Goal: Transaction & Acquisition: Purchase product/service

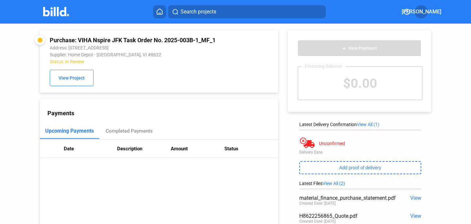
click at [199, 15] on button "Search projects" at bounding box center [247, 11] width 158 height 13
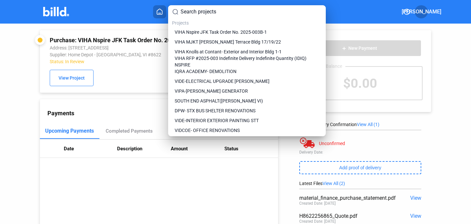
click at [159, 66] on div at bounding box center [235, 112] width 471 height 224
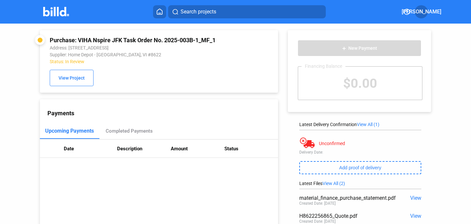
click at [59, 10] on img at bounding box center [56, 11] width 26 height 9
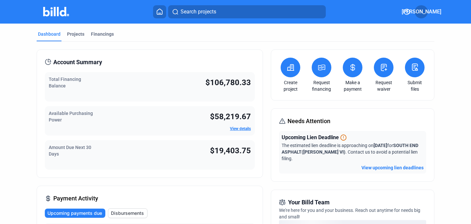
click at [159, 12] on icon at bounding box center [159, 12] width 7 height 6
click at [73, 35] on div "Projects" at bounding box center [75, 34] width 17 height 7
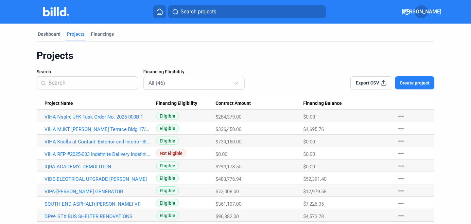
click at [66, 116] on link "VIHA Nspire JFK Task Order No. 2025-003B-1" at bounding box center [97, 117] width 106 height 6
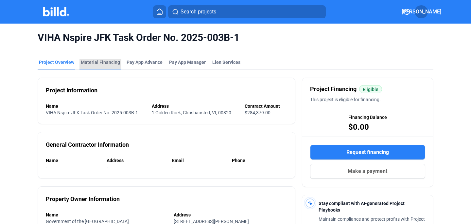
click at [104, 65] on div "Material Financing" at bounding box center [100, 64] width 42 height 10
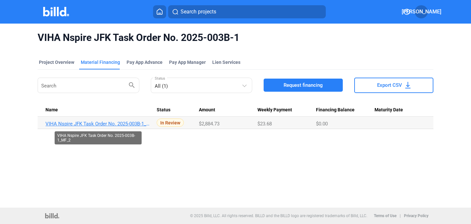
click at [86, 124] on link "VIHA Nspire JFK Task Order No. 2025-003B-1_MF_2" at bounding box center [98, 124] width 106 height 6
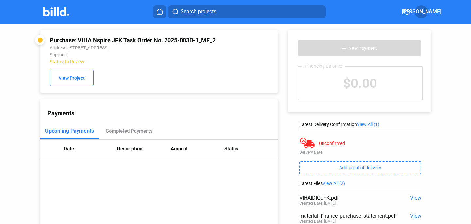
click at [413, 200] on span "View" at bounding box center [415, 198] width 11 height 6
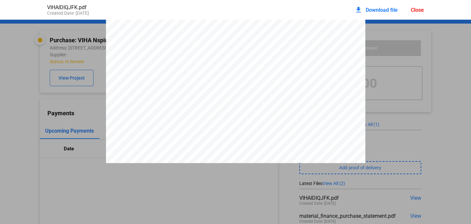
scroll to position [1, 0]
click at [266, 63] on div "Items: 197 Total: $2884.73 Price valid until: Aug. 19, 2025 at 11:59PM Store Qu…" at bounding box center [235, 202] width 259 height 367
click at [225, 86] on div "Items: 197 Total: $2884.73 Price valid until: Aug. 19, 2025 at 11:59PM Store Qu…" at bounding box center [235, 202] width 259 height 367
click at [229, 89] on div "Items: 197 Total: $2884.73 Price valid until: Aug. 19, 2025 at 11:59PM Store Qu…" at bounding box center [235, 202] width 259 height 367
click at [205, 111] on span "Store Location: 1105 Barren Spot Kingshill,VI" at bounding box center [164, 108] width 80 height 5
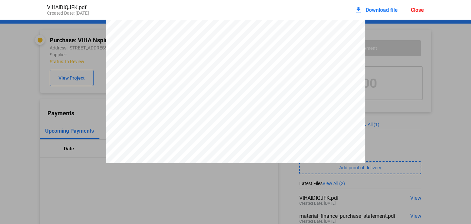
click at [417, 13] on div "download Download file Close" at bounding box center [388, 10] width 69 height 14
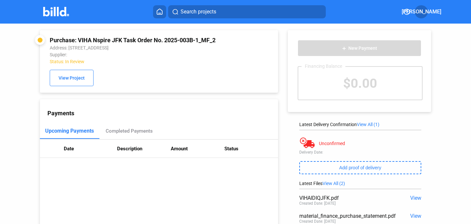
click at [412, 218] on span "View" at bounding box center [415, 216] width 11 height 6
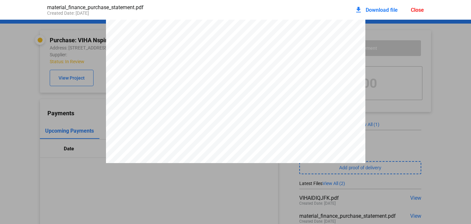
scroll to position [1249, 0]
click at [417, 11] on div "Close" at bounding box center [417, 10] width 13 height 6
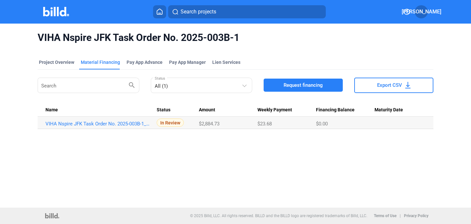
click at [303, 90] on button "Request financing" at bounding box center [303, 84] width 79 height 13
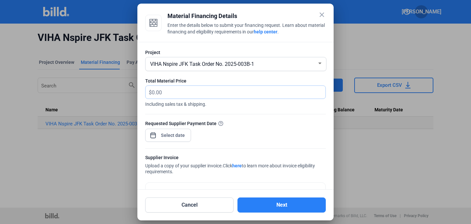
click at [157, 92] on input "text" at bounding box center [235, 92] width 166 height 13
type input "1,288.71"
click at [152, 135] on span "Open calendar" at bounding box center [153, 132] width 16 height 16
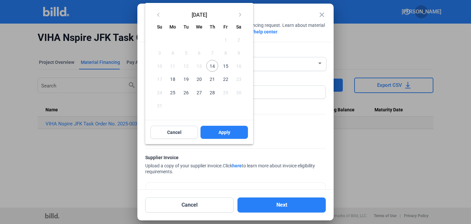
click at [213, 65] on span "14" at bounding box center [212, 66] width 12 height 12
click at [215, 129] on button "Apply" at bounding box center [223, 132] width 47 height 13
type input "Aug 14, 2025"
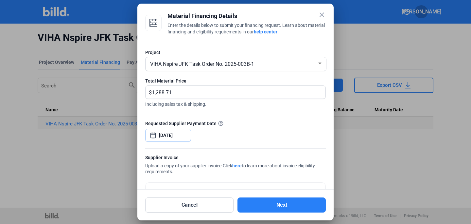
scroll to position [45, 0]
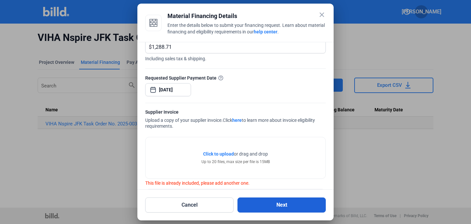
click at [289, 204] on button "Next" at bounding box center [281, 204] width 88 height 15
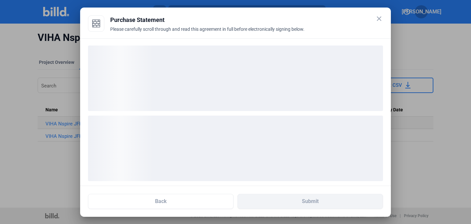
click at [258, 80] on div "loading" at bounding box center [235, 77] width 295 height 65
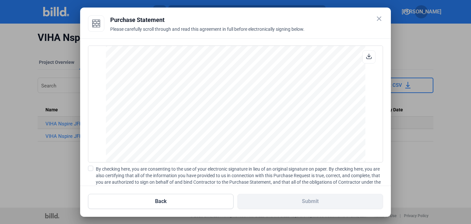
scroll to position [367, 0]
click at [92, 167] on span at bounding box center [90, 167] width 5 height 5
click at [0, 0] on input "By checking here, you are consenting to the use of your electronic signature in…" at bounding box center [0, 0] width 0 height 0
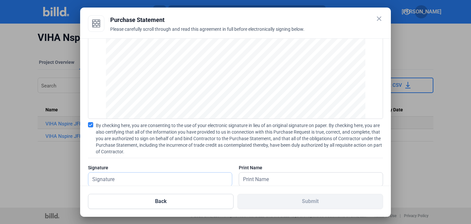
click at [112, 181] on input "text" at bounding box center [156, 178] width 136 height 13
type input "Johanna Arnold"
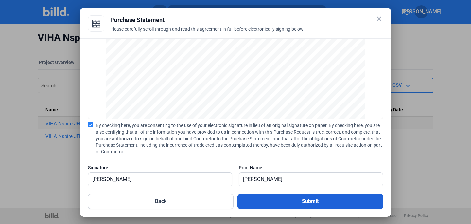
click at [305, 200] on button "Submit" at bounding box center [310, 201] width 146 height 15
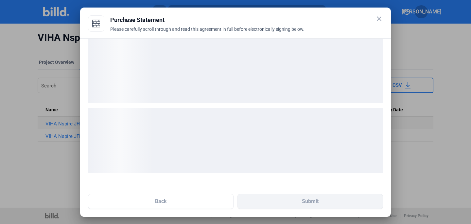
scroll to position [8, 0]
